Goal: Information Seeking & Learning: Learn about a topic

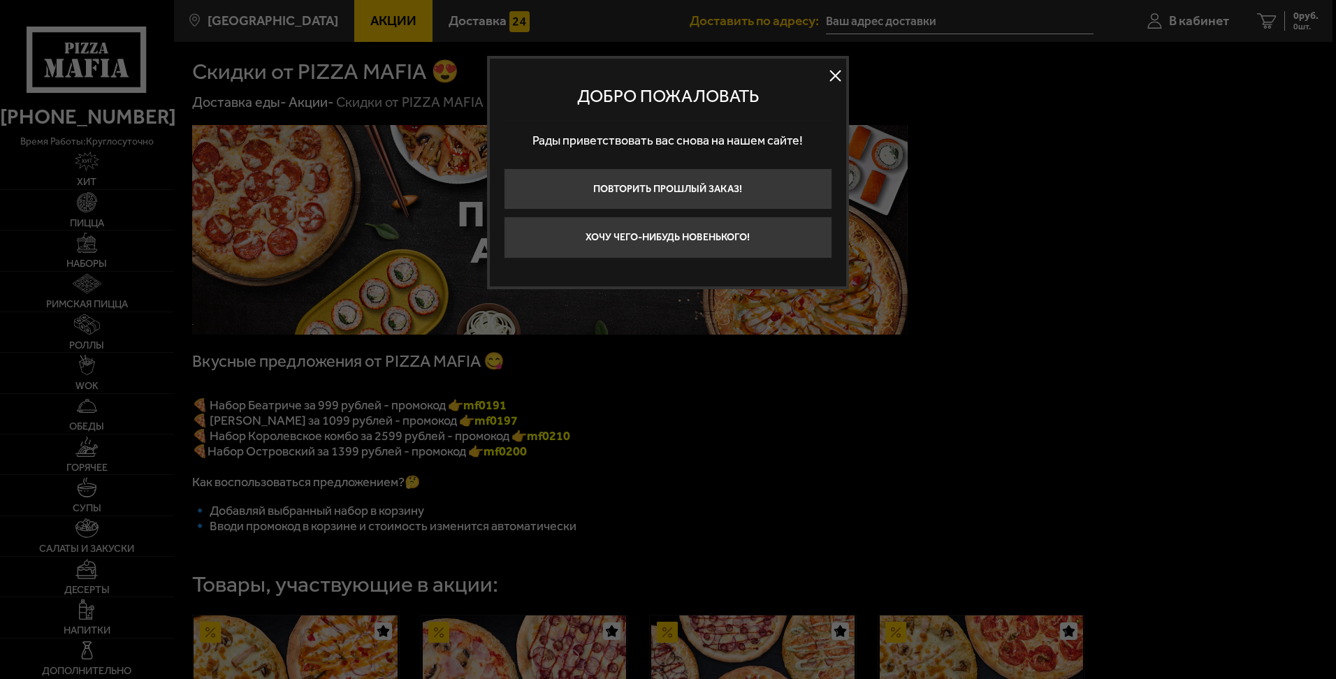
click at [834, 76] on button at bounding box center [835, 76] width 21 height 21
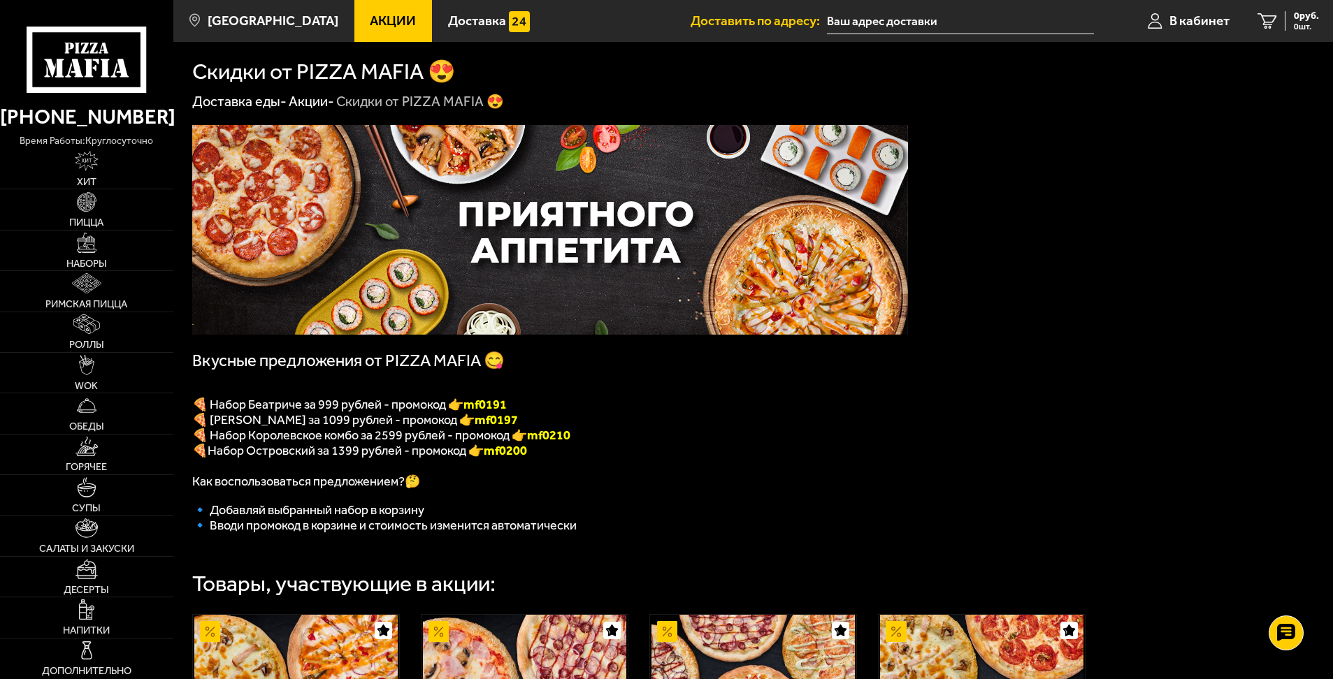
click at [396, 20] on link "Акции" at bounding box center [393, 21] width 78 height 42
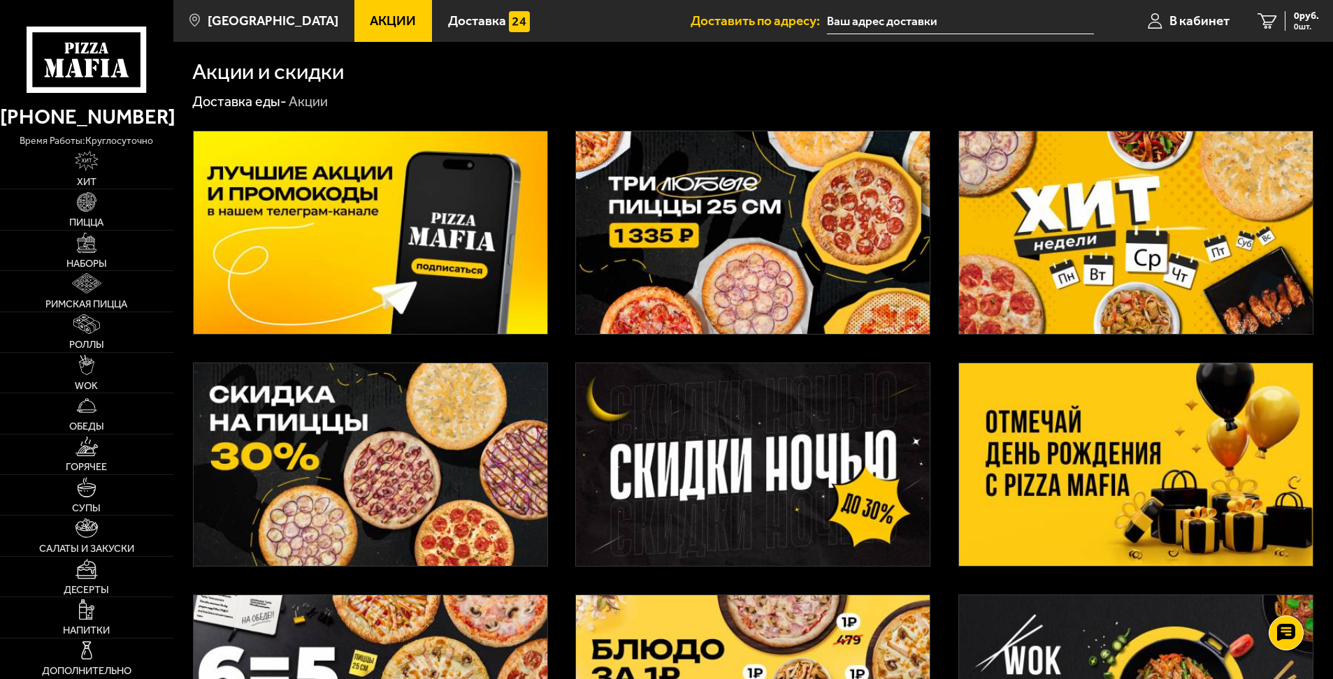
click at [341, 249] on img at bounding box center [371, 232] width 354 height 203
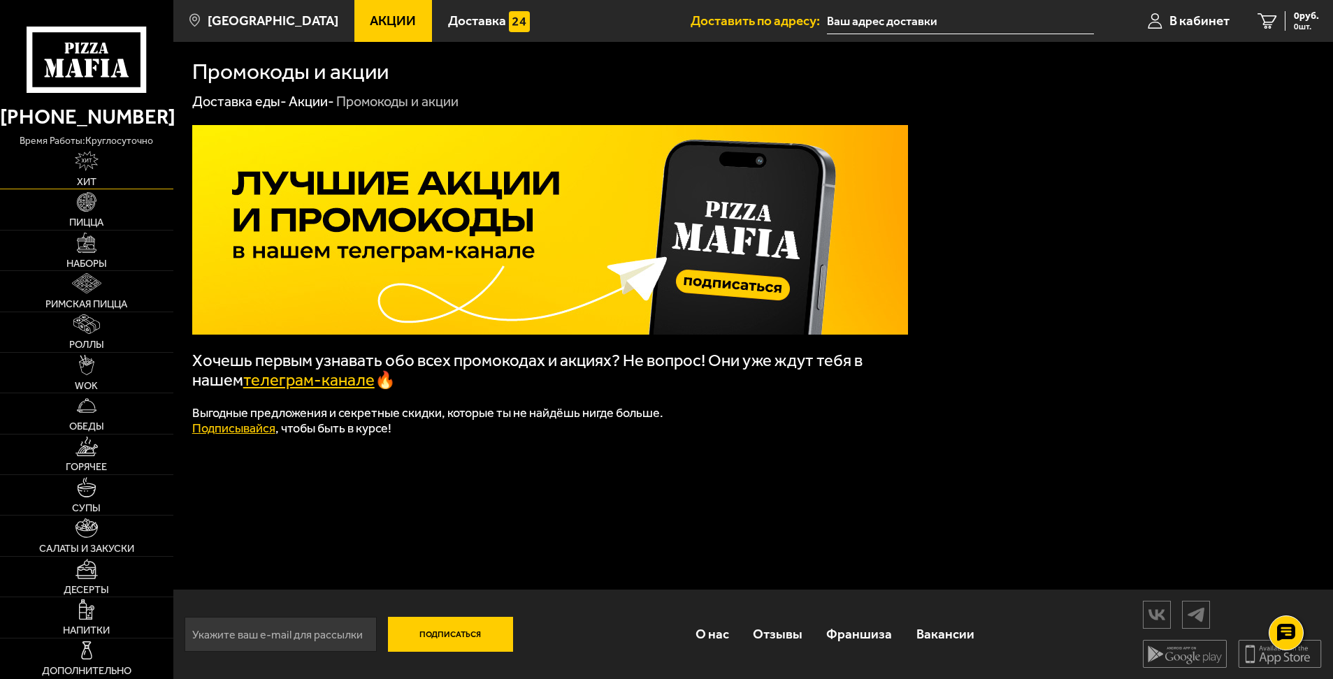
click at [92, 168] on img at bounding box center [87, 161] width 24 height 20
